Goal: Transaction & Acquisition: Purchase product/service

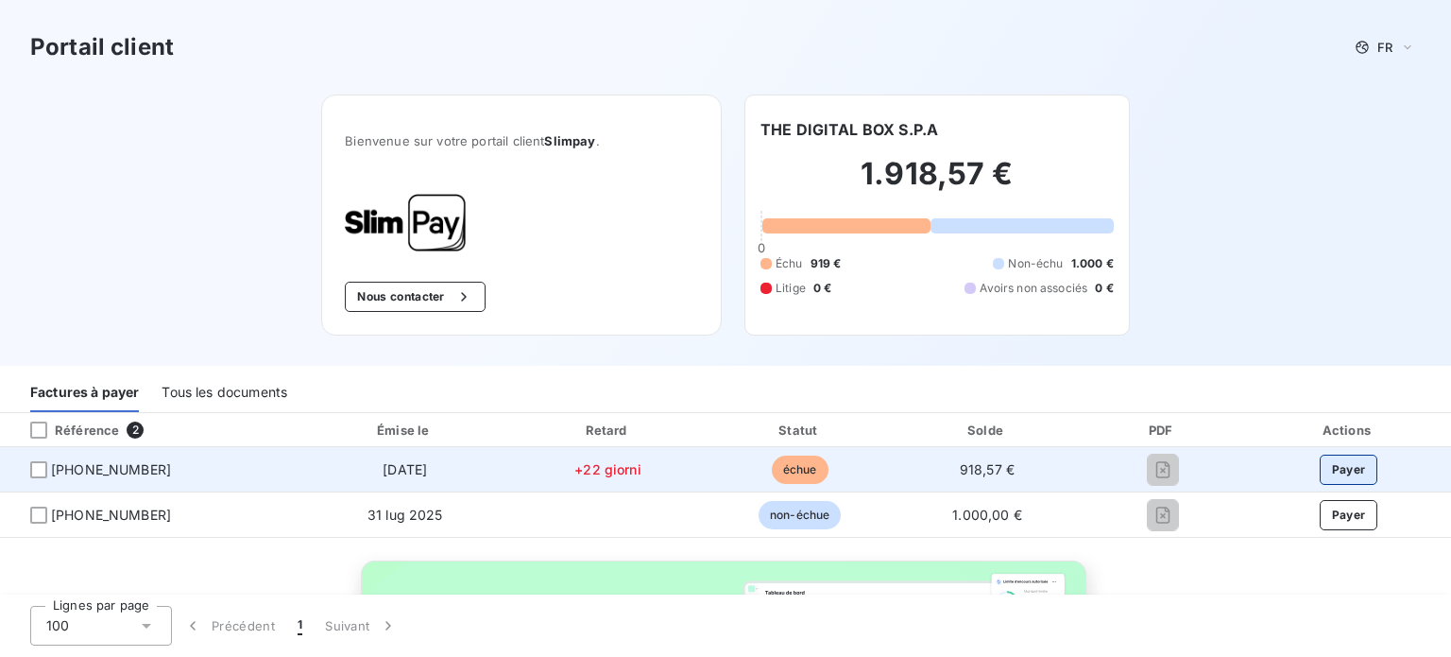
click at [1320, 464] on button "Payer" at bounding box center [1349, 470] width 59 height 30
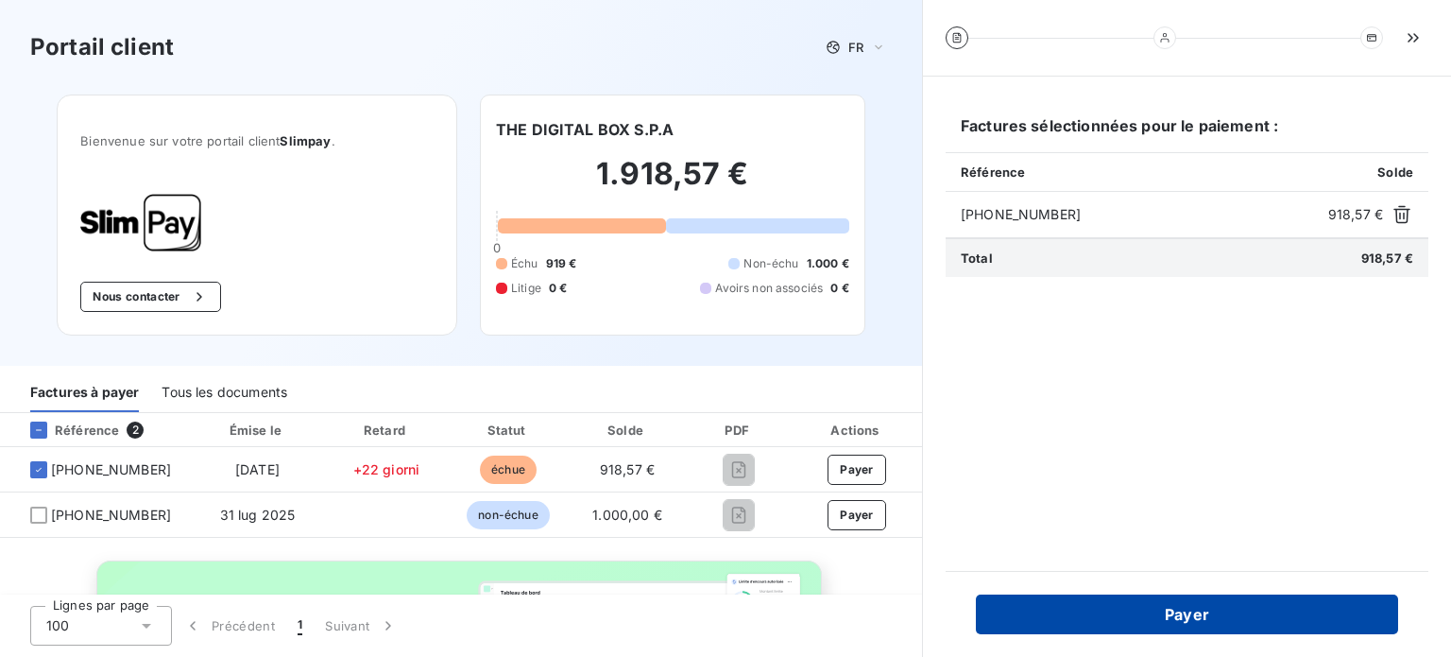
click at [1215, 619] on button "Payer" at bounding box center [1187, 614] width 422 height 40
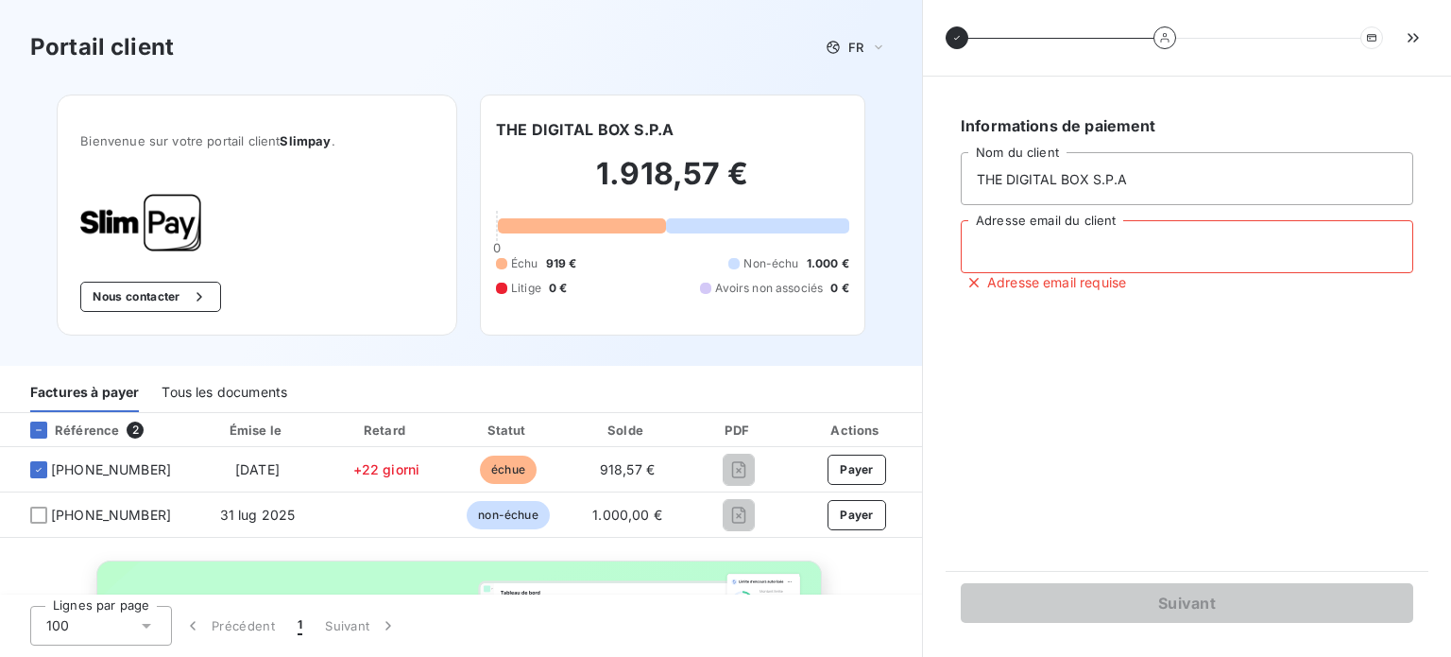
click at [1183, 254] on input "Adresse email du client" at bounding box center [1187, 246] width 453 height 53
type input "A"
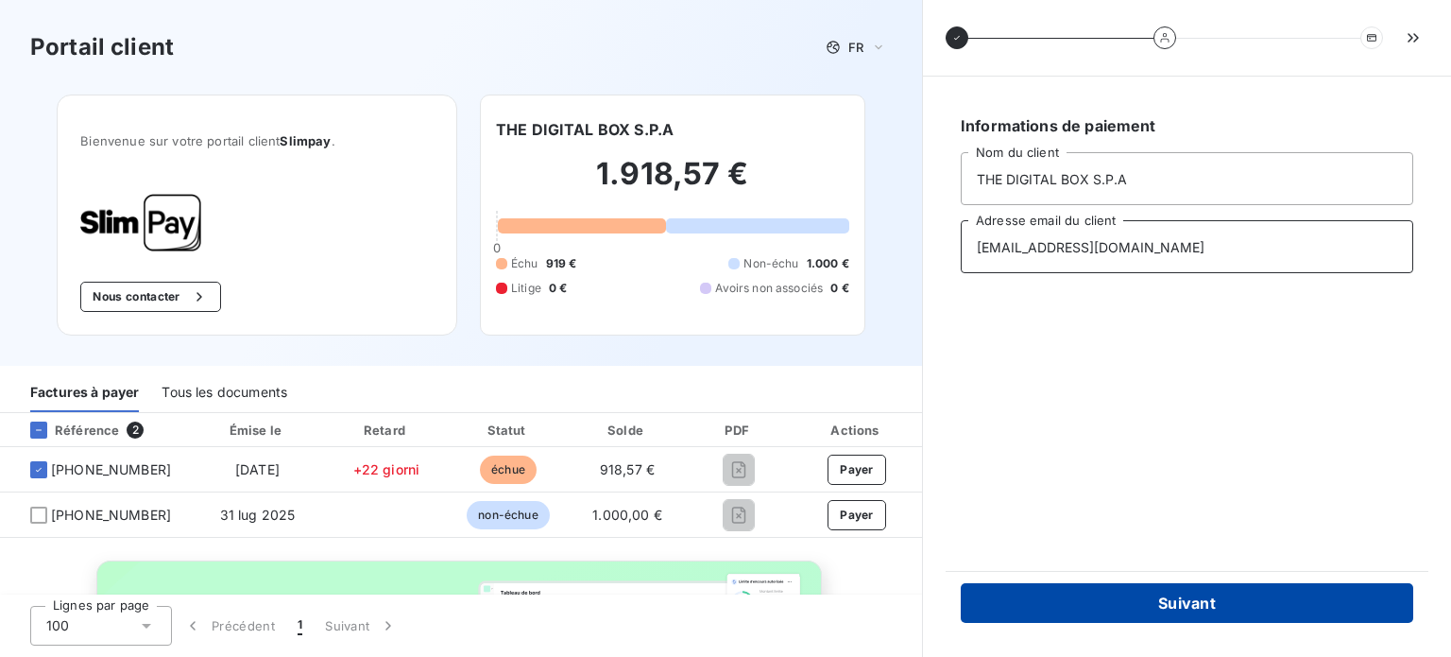
type input "[EMAIL_ADDRESS][DOMAIN_NAME]"
click at [1211, 596] on button "Suivant" at bounding box center [1187, 603] width 453 height 40
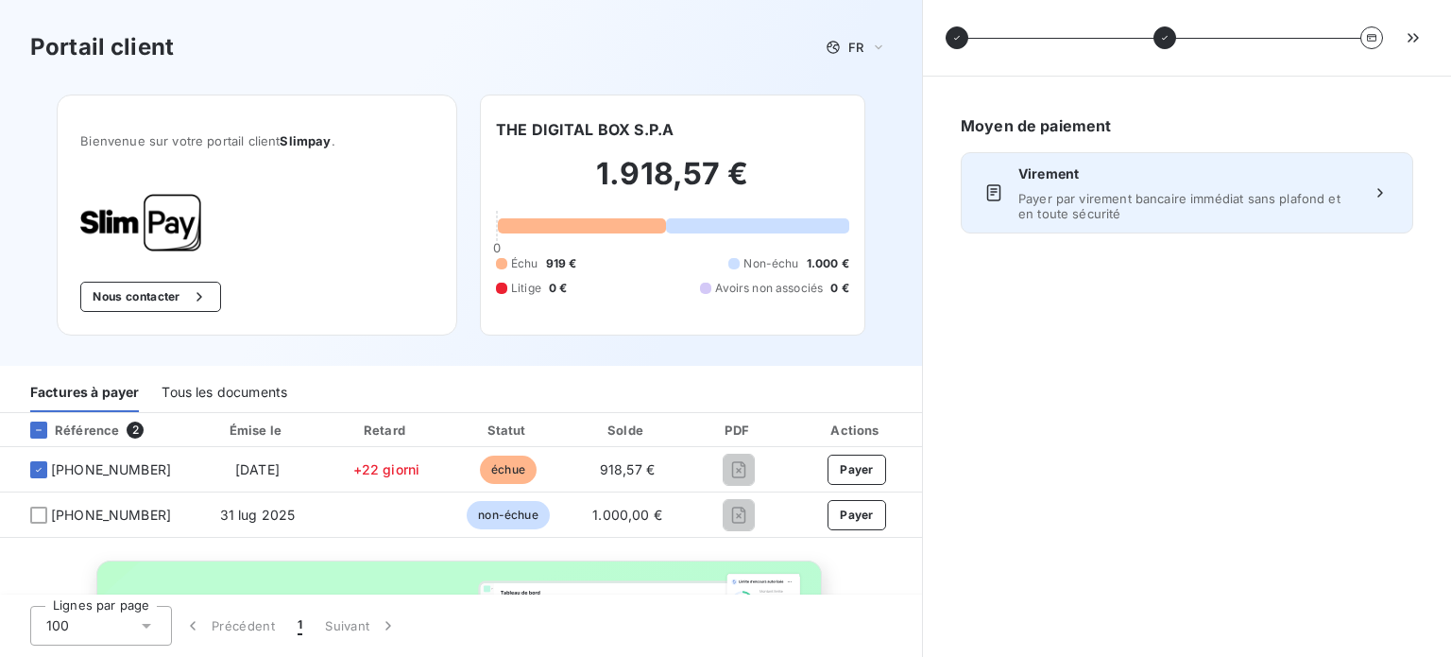
click at [1360, 203] on div "Virement Payer par virement bancaire immédiat sans plafond et en toute sécurité" at bounding box center [1187, 192] width 453 height 81
